Goal: Transaction & Acquisition: Purchase product/service

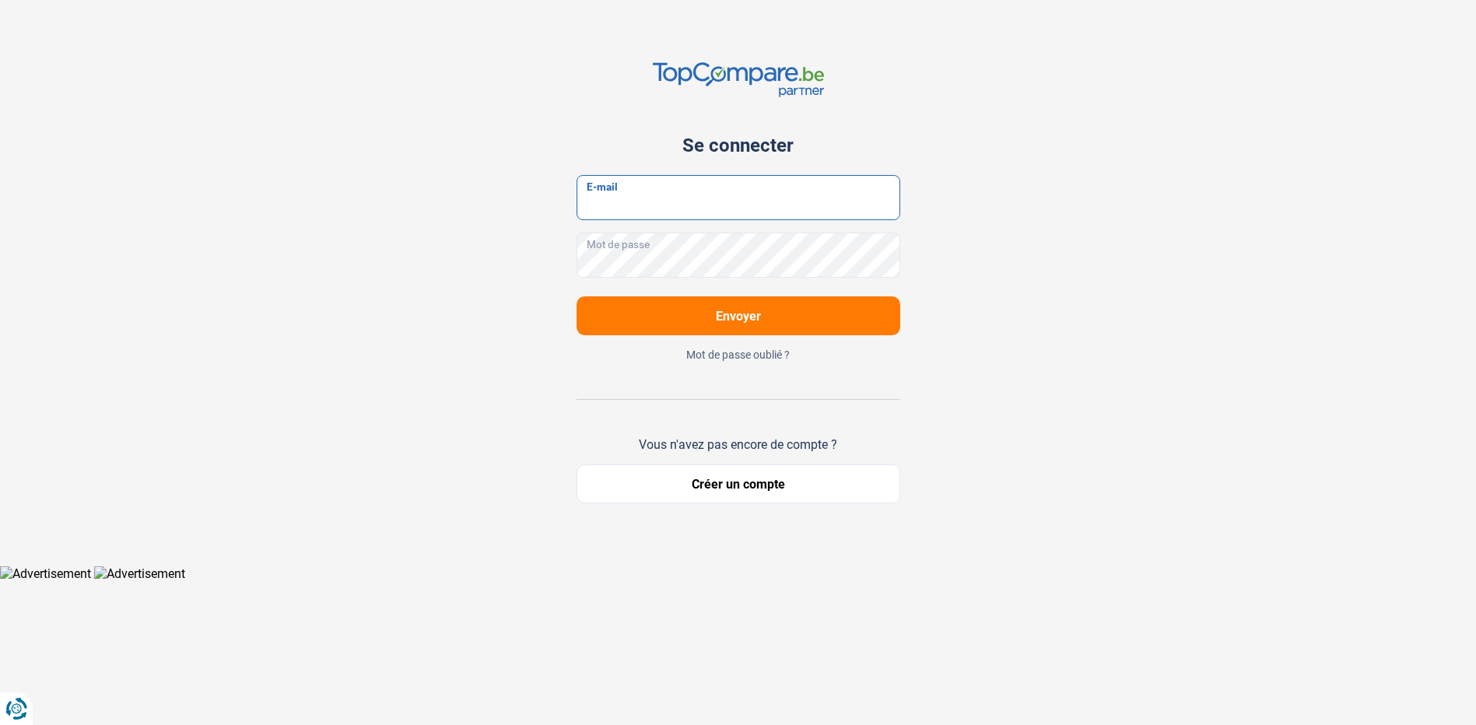
type input "[DOMAIN_NAME][EMAIL_ADDRESS][DOMAIN_NAME]"
click at [650, 220] on input "[DOMAIN_NAME][EMAIL_ADDRESS][DOMAIN_NAME]" at bounding box center [744, 197] width 324 height 45
click at [1058, 231] on div "Se connecter [DOMAIN_NAME][EMAIL_ADDRESS][DOMAIN_NAME] E-mail Mot de passe Envo…" at bounding box center [743, 283] width 1027 height 566
click at [819, 328] on button "Envoyer" at bounding box center [744, 315] width 324 height 39
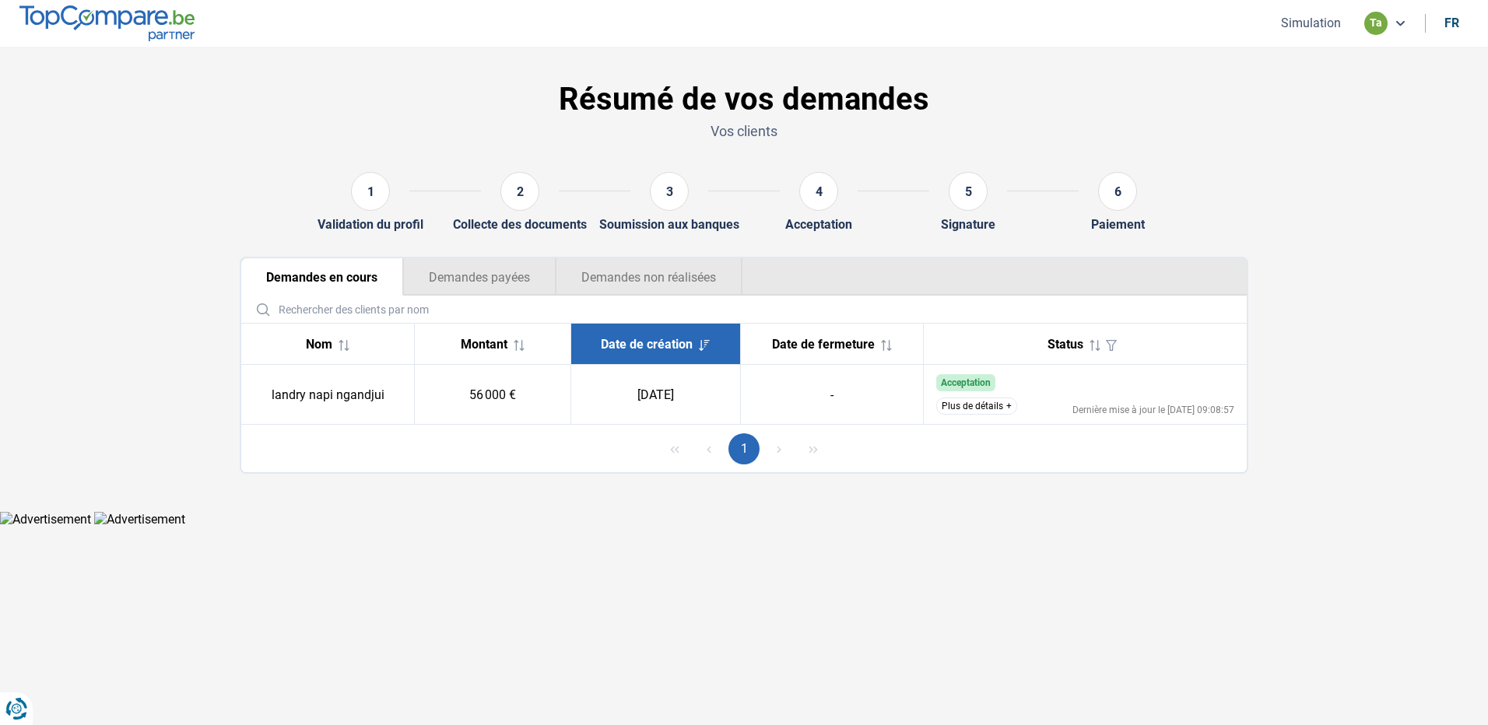
click at [977, 408] on button "Plus de détails" at bounding box center [976, 406] width 81 height 17
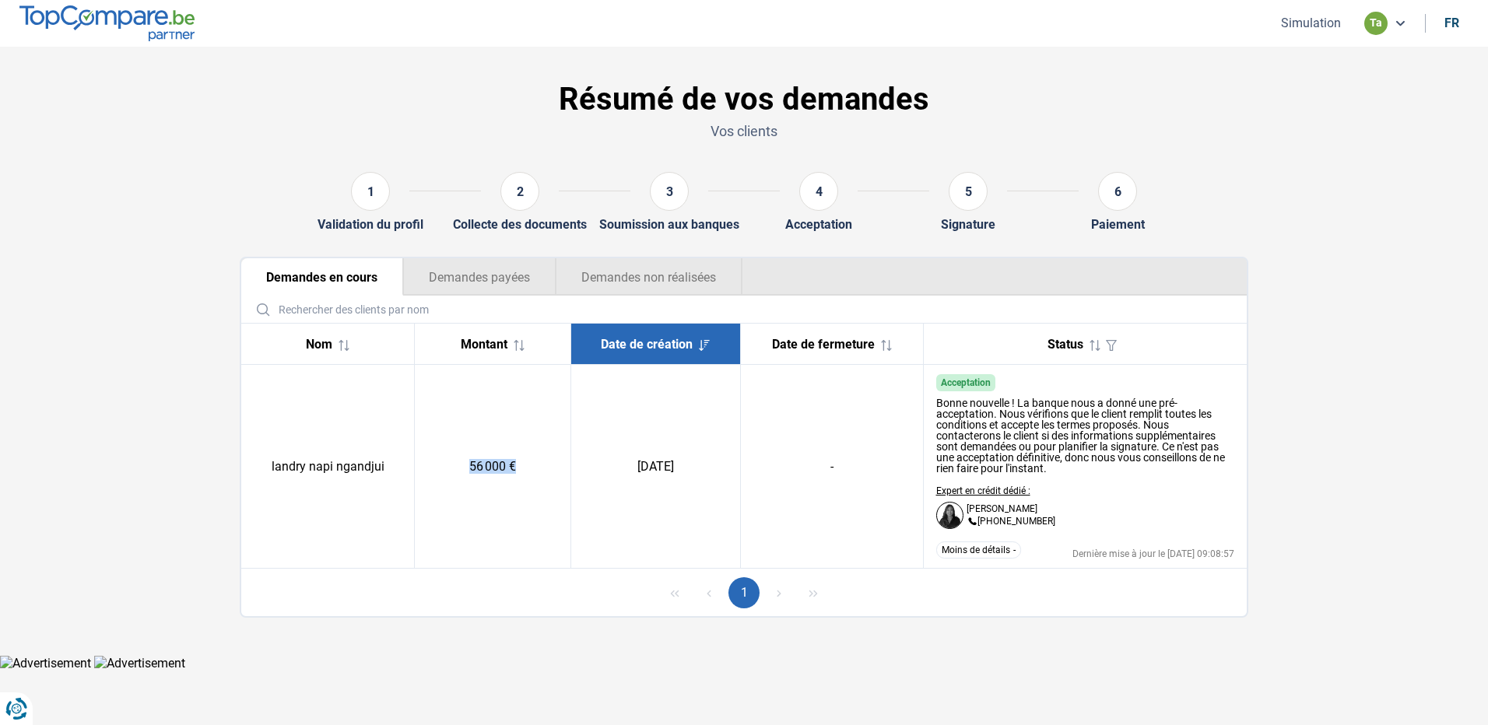
drag, startPoint x: 469, startPoint y: 466, endPoint x: 541, endPoint y: 468, distance: 71.6
click at [541, 468] on td "56 000 €" at bounding box center [493, 467] width 156 height 204
drag, startPoint x: 541, startPoint y: 468, endPoint x: 552, endPoint y: 493, distance: 26.8
click at [552, 493] on td "56 000 €" at bounding box center [493, 467] width 156 height 204
drag, startPoint x: 602, startPoint y: 458, endPoint x: 723, endPoint y: 461, distance: 120.6
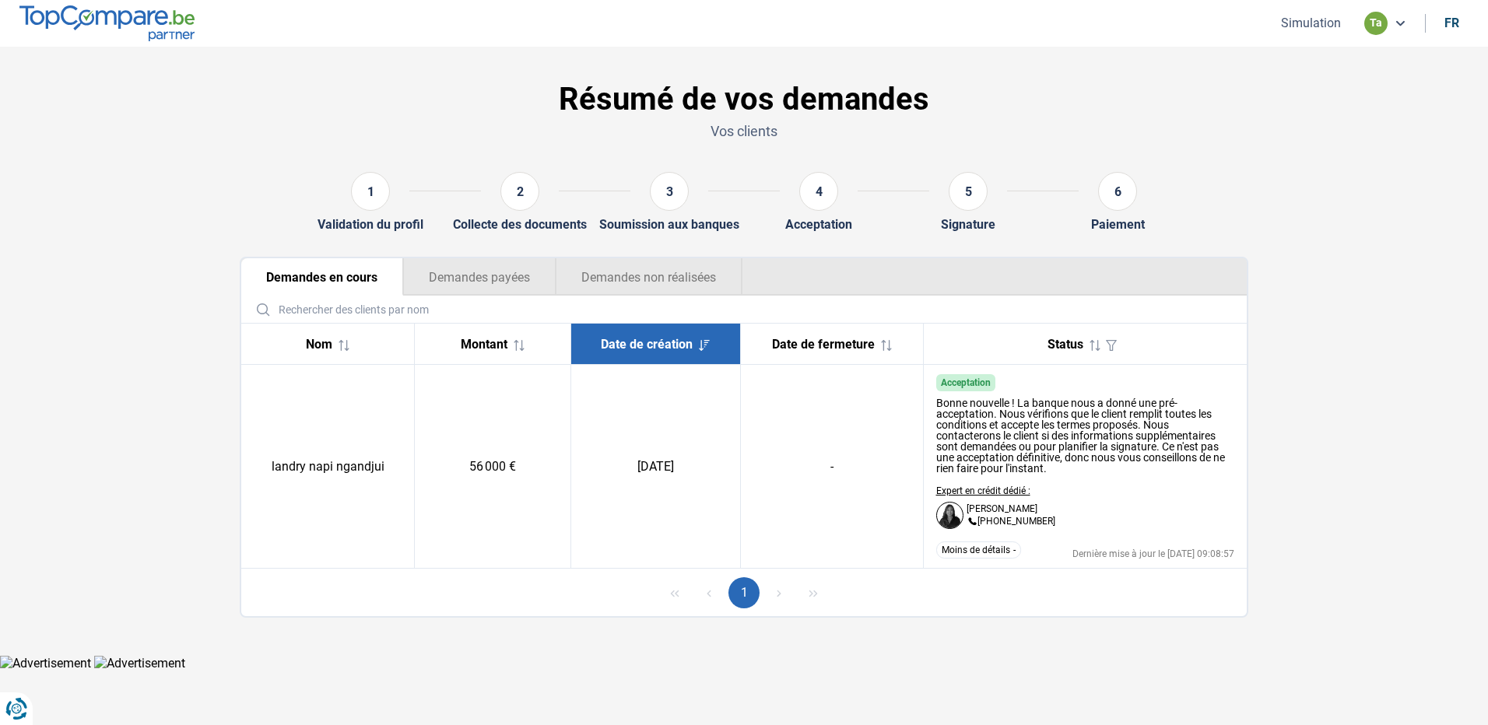
click at [723, 461] on td "[DATE]" at bounding box center [655, 467] width 169 height 204
drag, startPoint x: 723, startPoint y: 461, endPoint x: 763, endPoint y: 509, distance: 61.9
click at [763, 509] on td "-" at bounding box center [831, 467] width 183 height 204
click at [766, 472] on td "-" at bounding box center [831, 467] width 183 height 204
click at [653, 553] on td "[DATE]" at bounding box center [655, 467] width 169 height 204
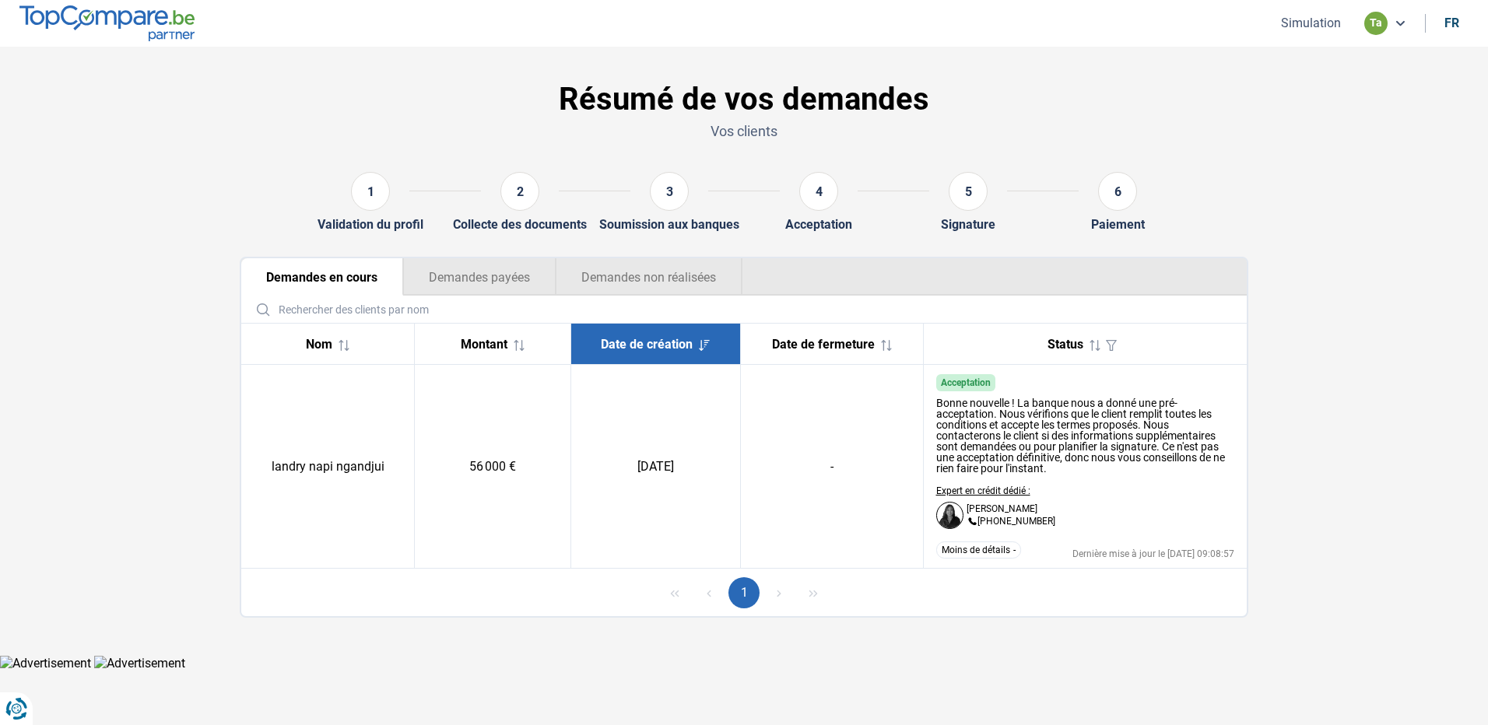
click at [528, 275] on button "Demandes payées" at bounding box center [479, 276] width 153 height 37
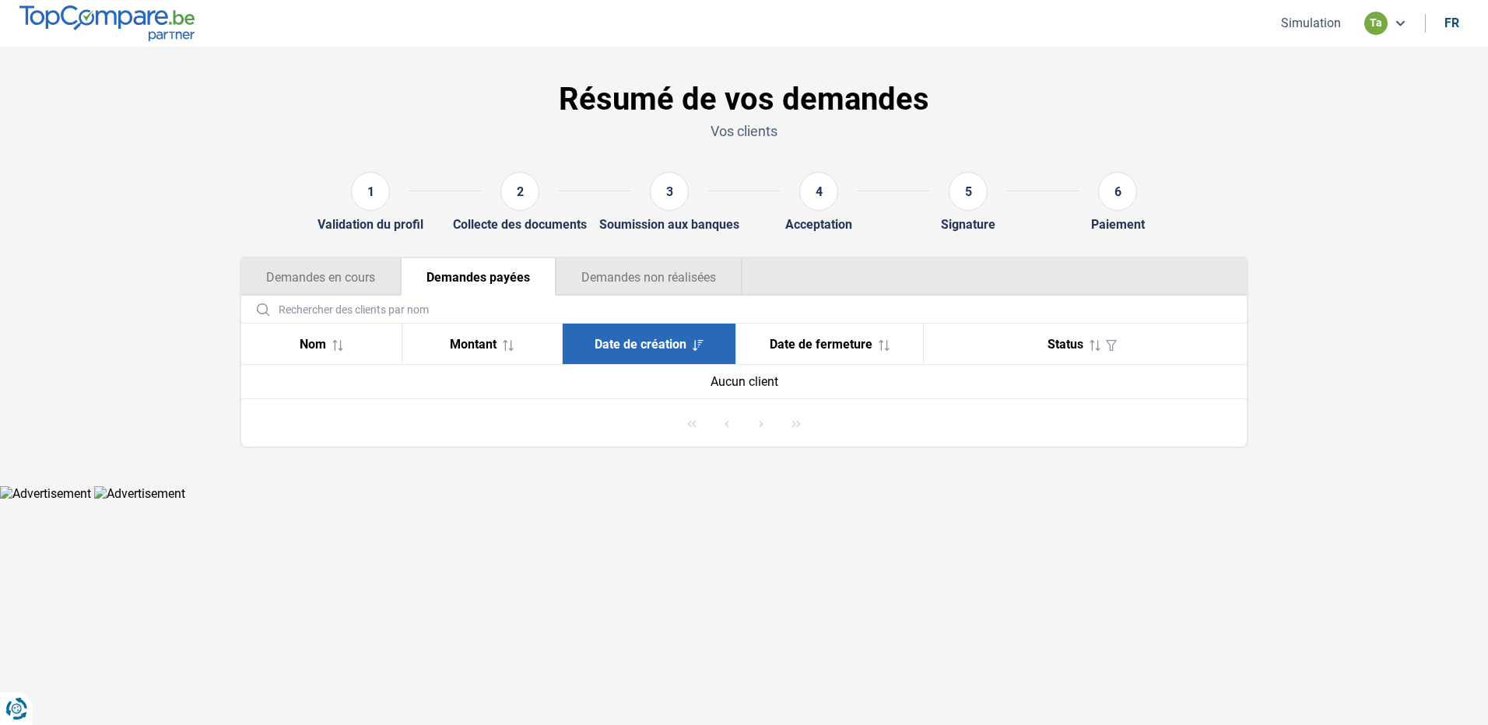
click at [647, 282] on button "Demandes non réalisées" at bounding box center [649, 276] width 187 height 37
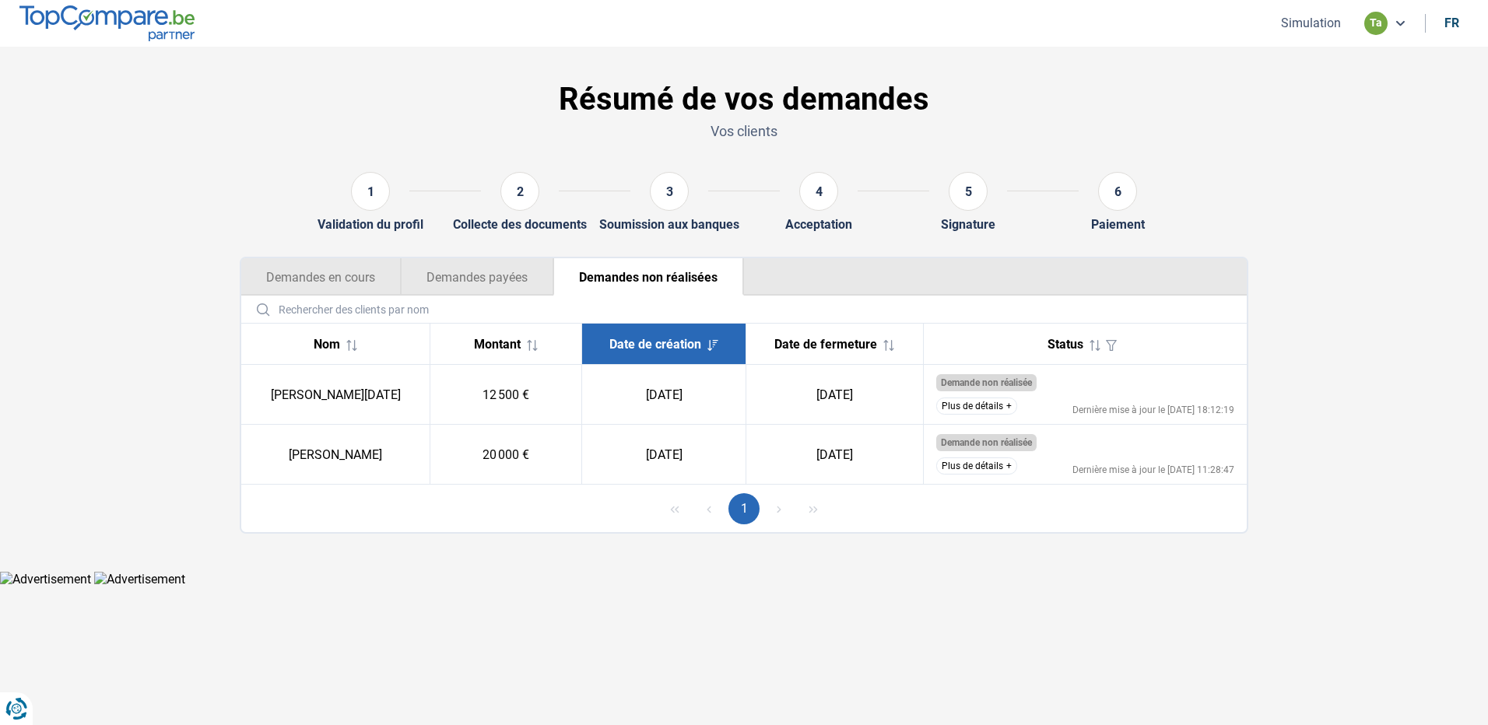
click at [503, 272] on button "Demandes payées" at bounding box center [477, 276] width 153 height 37
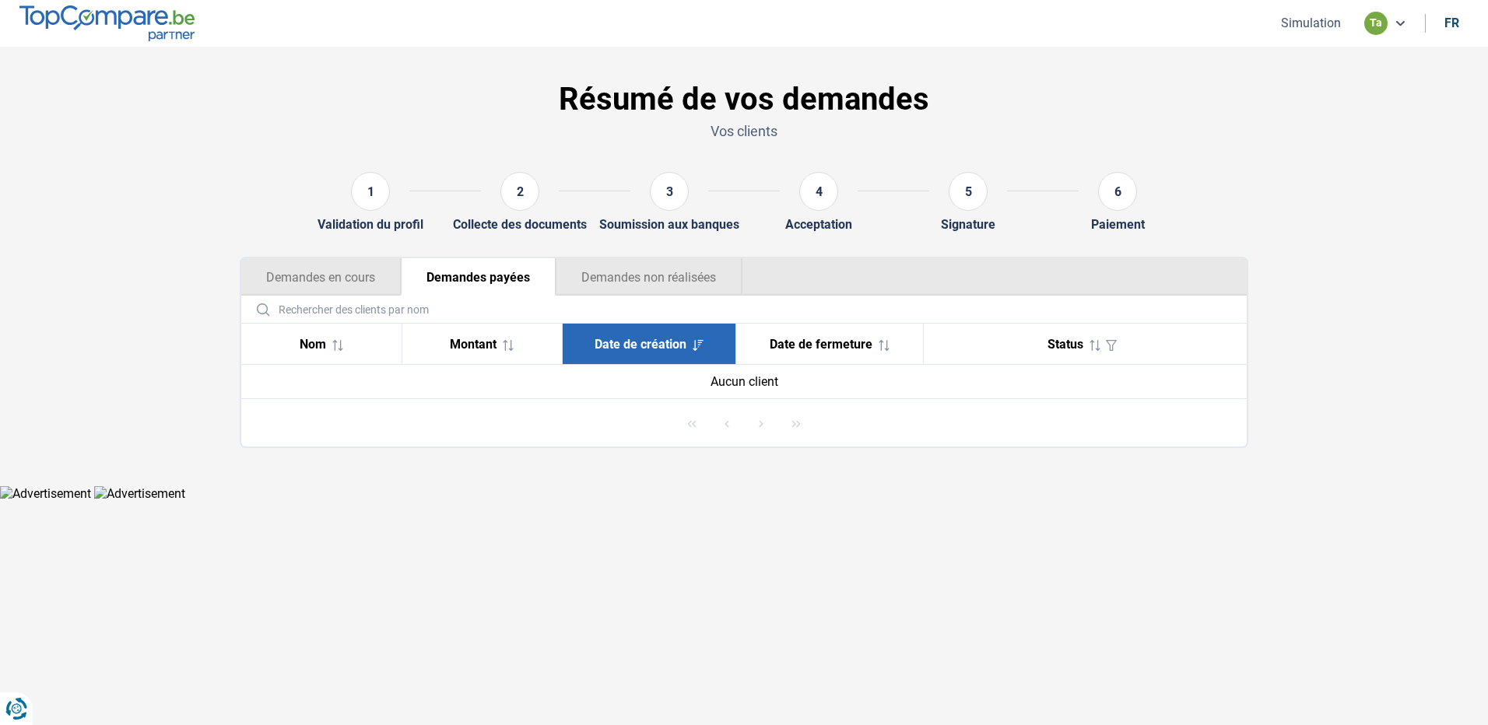
click at [282, 303] on input "text" at bounding box center [743, 309] width 993 height 27
click at [315, 280] on button "Demandes en cours" at bounding box center [321, 276] width 160 height 37
